Goal: Find specific page/section: Find specific page/section

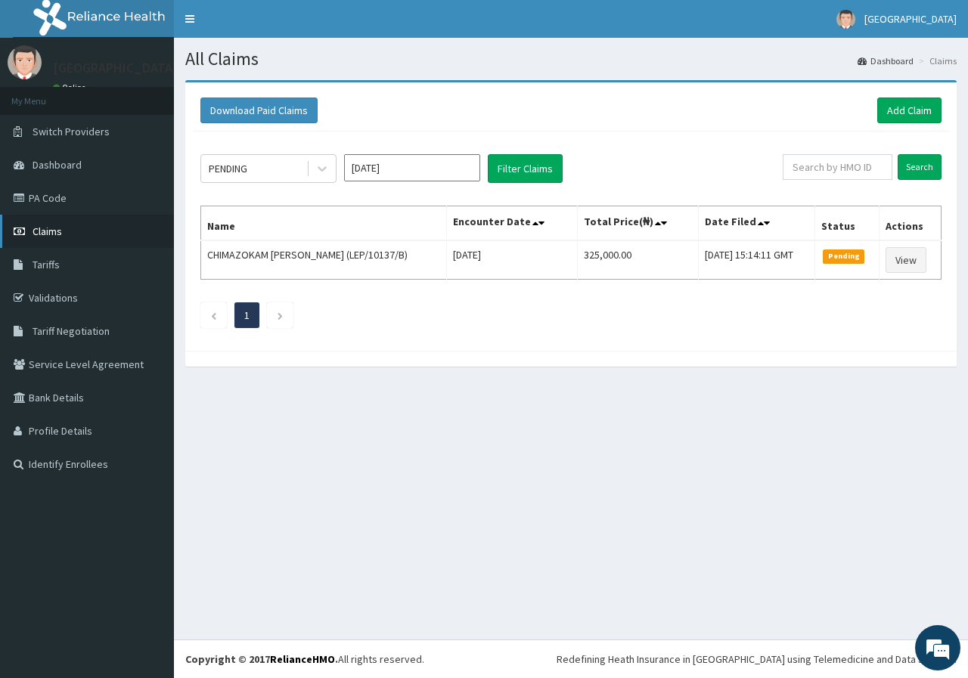
click at [57, 236] on span "Claims" at bounding box center [47, 232] width 29 height 14
click at [67, 169] on span "Dashboard" at bounding box center [57, 165] width 49 height 14
